Goal: Information Seeking & Learning: Check status

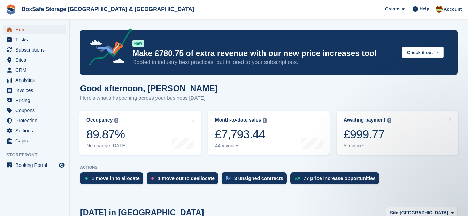
click at [28, 30] on span "Home" at bounding box center [36, 30] width 42 height 10
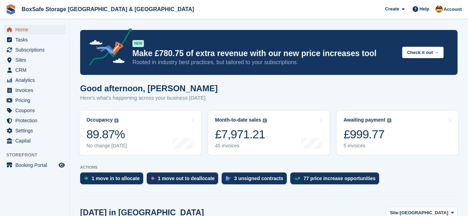
click at [26, 29] on span "Home" at bounding box center [36, 30] width 42 height 10
click at [360, 140] on div "£999.77" at bounding box center [367, 134] width 48 height 14
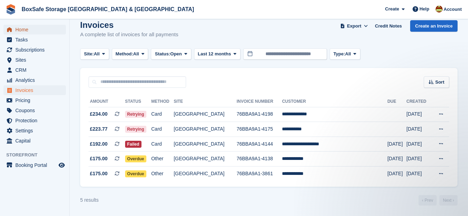
click at [35, 32] on span "Home" at bounding box center [36, 30] width 42 height 10
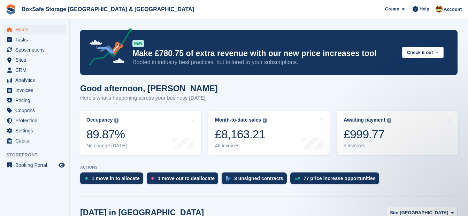
click at [277, 89] on div "Good afternoon, Kim Here's what's happening across your business today" at bounding box center [268, 97] width 377 height 27
